Goal: Task Accomplishment & Management: Complete application form

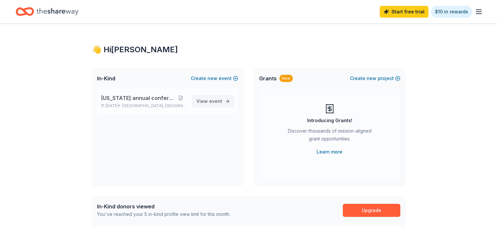
click at [206, 100] on span "View event" at bounding box center [210, 101] width 26 height 8
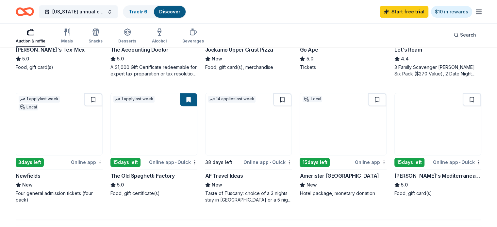
scroll to position [393, 0]
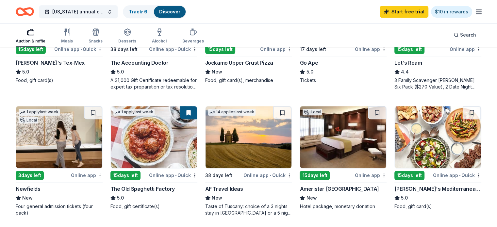
click at [331, 145] on img at bounding box center [343, 137] width 86 height 62
click at [164, 167] on img at bounding box center [154, 137] width 86 height 62
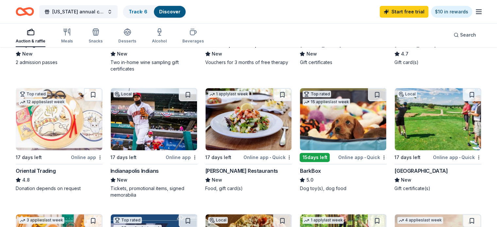
scroll to position [155, 0]
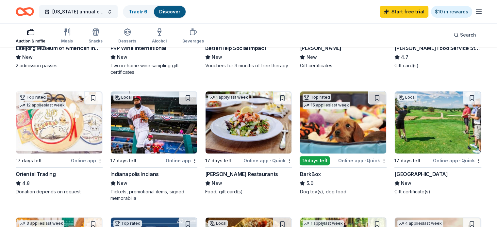
click at [139, 174] on div "Indianapolis Indians" at bounding box center [135, 174] width 48 height 8
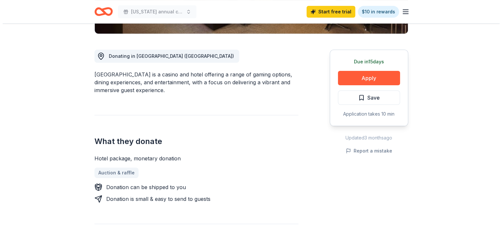
scroll to position [164, 0]
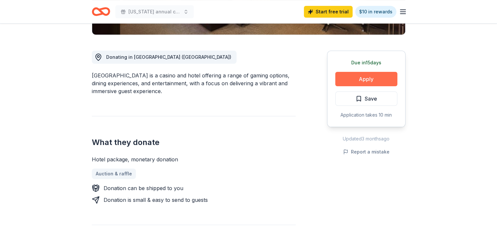
click at [372, 75] on button "Apply" at bounding box center [367, 79] width 62 height 14
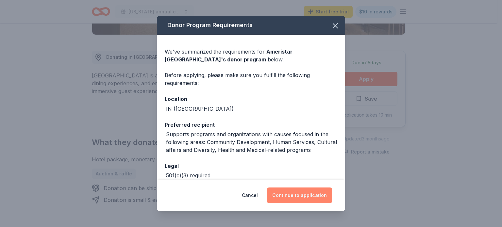
click at [303, 198] on button "Continue to application" at bounding box center [299, 196] width 65 height 16
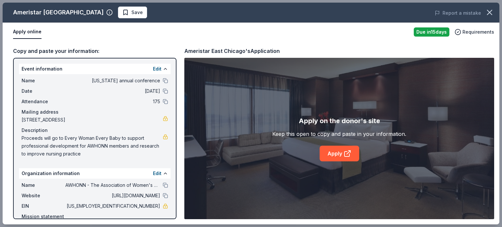
scroll to position [33, 0]
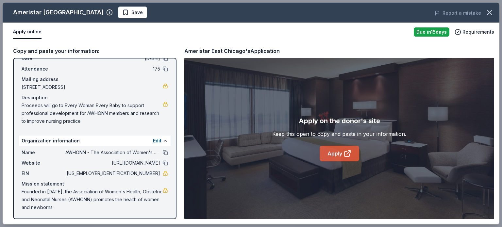
click at [344, 153] on icon at bounding box center [348, 154] width 8 height 8
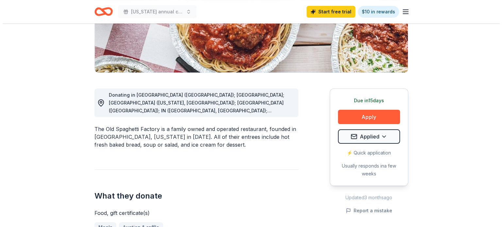
scroll to position [128, 0]
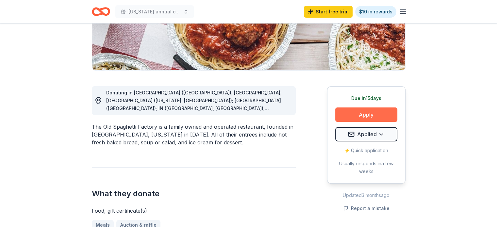
click at [365, 112] on button "Apply" at bounding box center [367, 115] width 62 height 14
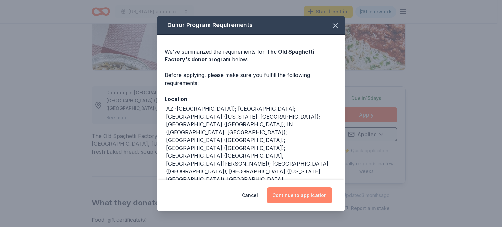
click at [307, 192] on button "Continue to application" at bounding box center [299, 196] width 65 height 16
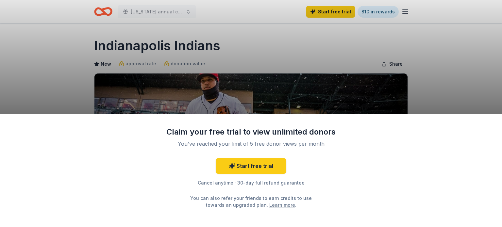
click at [325, 89] on div "Claim your free trial to view unlimited donors You've reached your limit of 5 f…" at bounding box center [251, 113] width 502 height 227
click at [477, 70] on div "Claim your free trial to view unlimited donors You've reached your limit of 5 f…" at bounding box center [251, 113] width 502 height 227
